Goal: Task Accomplishment & Management: Manage account settings

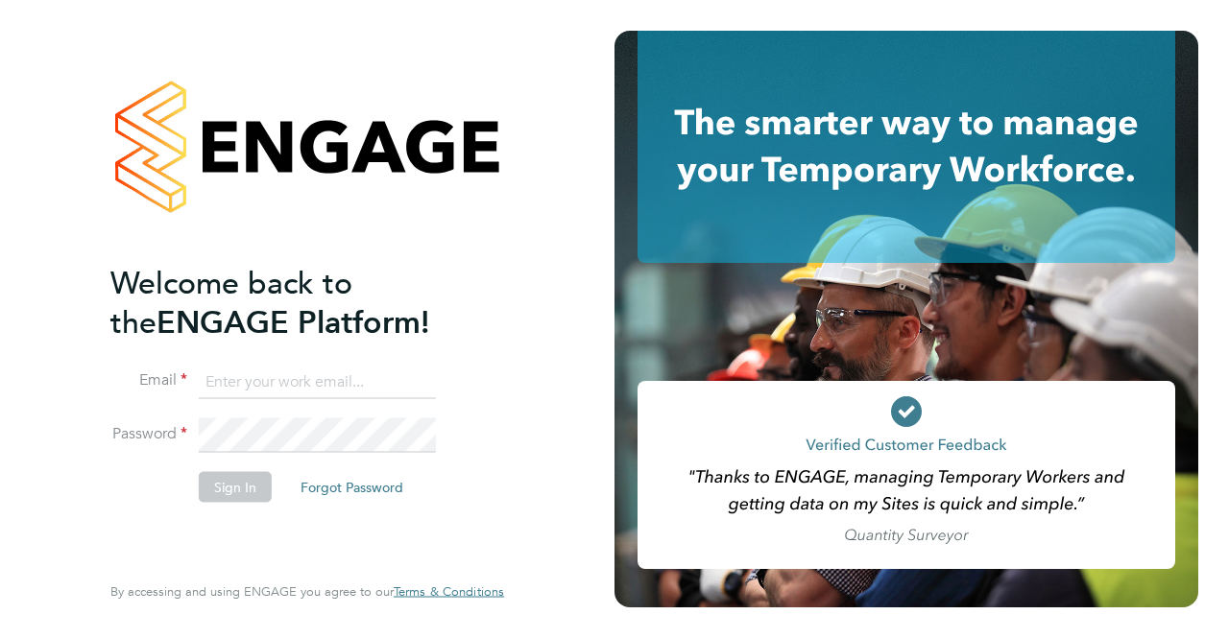
click at [305, 379] on input at bounding box center [317, 382] width 237 height 35
drag, startPoint x: 253, startPoint y: 535, endPoint x: 292, endPoint y: 535, distance: 38.4
click at [253, 535] on div "Welcome back to the ENGAGE Platform! Email Password Sign In Forgot Password Ent…" at bounding box center [297, 415] width 374 height 304
click at [371, 481] on button "Forgot Password" at bounding box center [351, 486] width 133 height 31
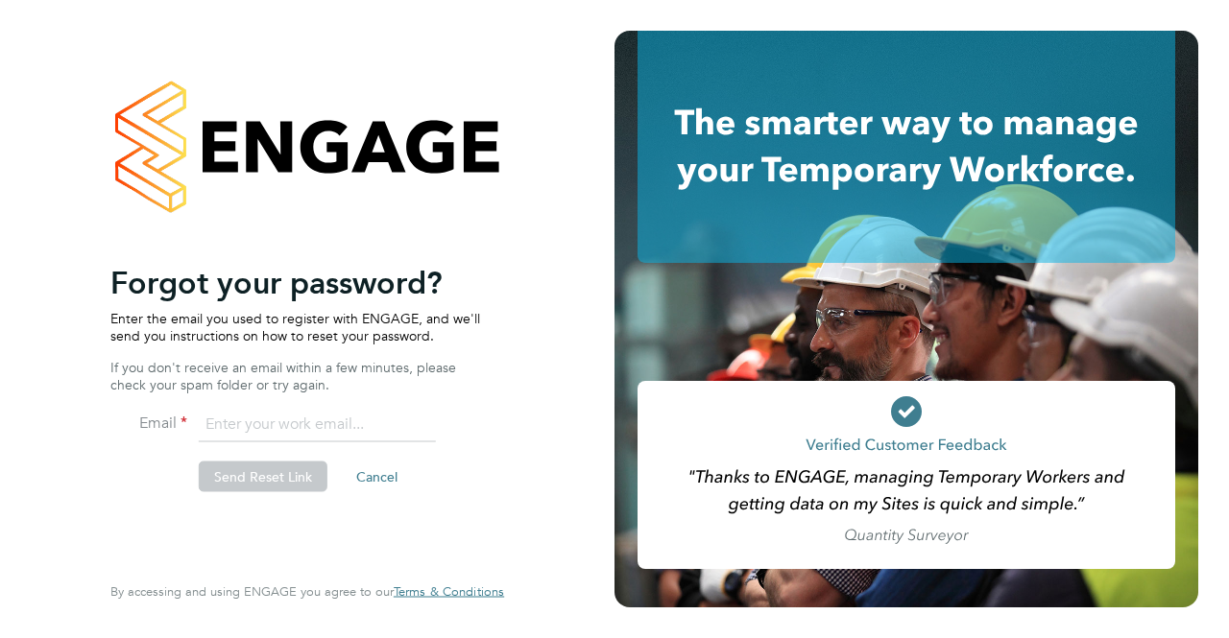
click at [329, 429] on input "email" at bounding box center [317, 425] width 237 height 35
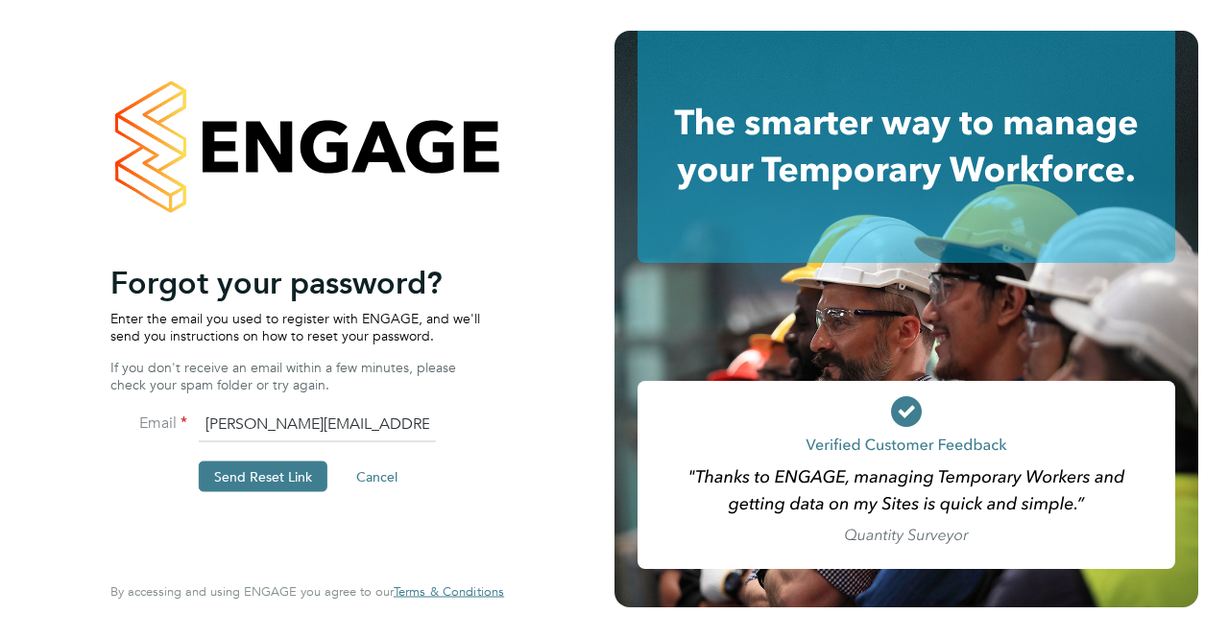
type input "eric.lai@bluearrow.co.uk"
click at [301, 481] on button "Send Reset Link" at bounding box center [263, 477] width 129 height 31
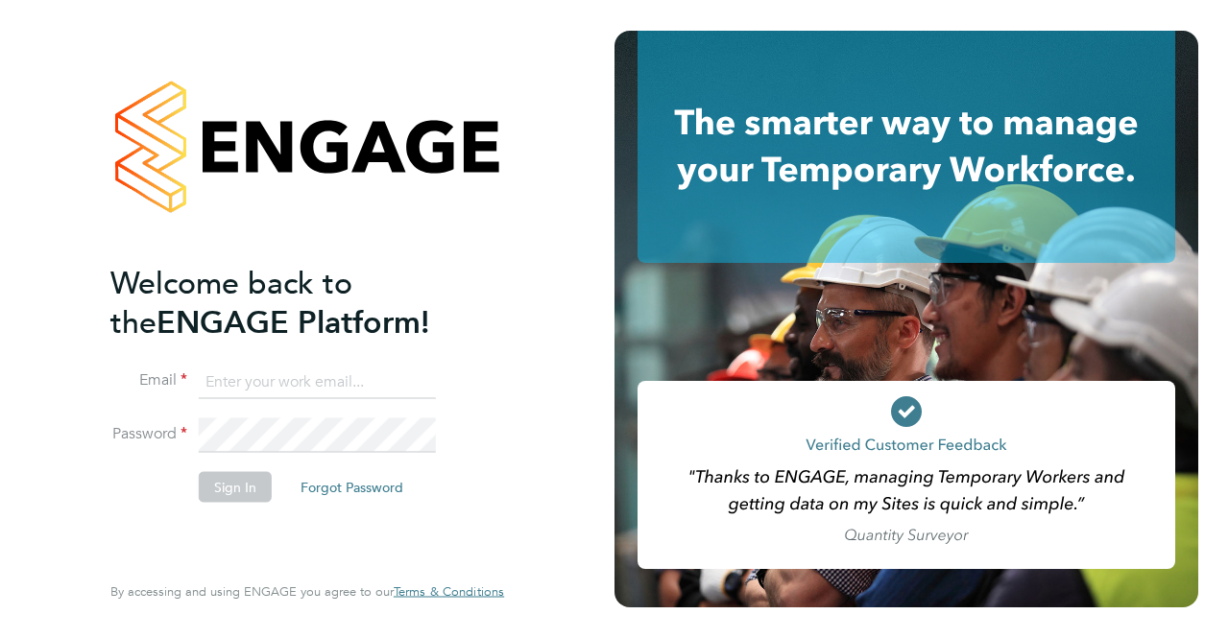
click at [330, 387] on input at bounding box center [317, 382] width 237 height 35
type input "eric.lai@bluearrow.co.uk"
click at [253, 493] on button "Sign In" at bounding box center [235, 486] width 73 height 31
